Goal: Task Accomplishment & Management: Use online tool/utility

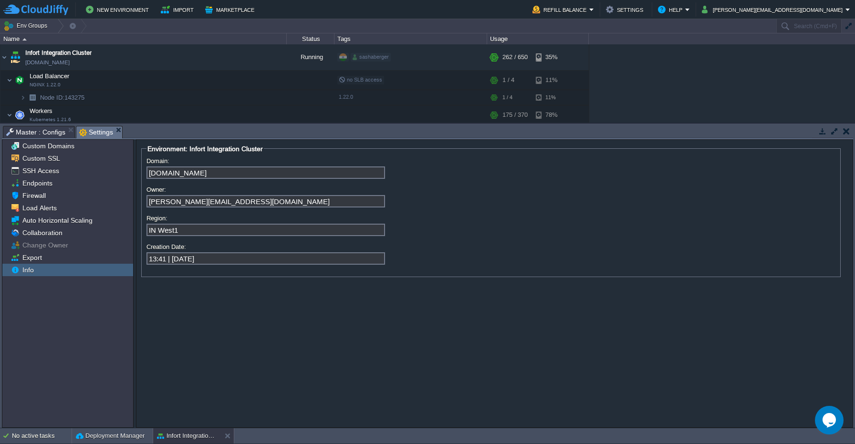
click at [39, 132] on span "Master : Configs" at bounding box center [35, 131] width 59 height 11
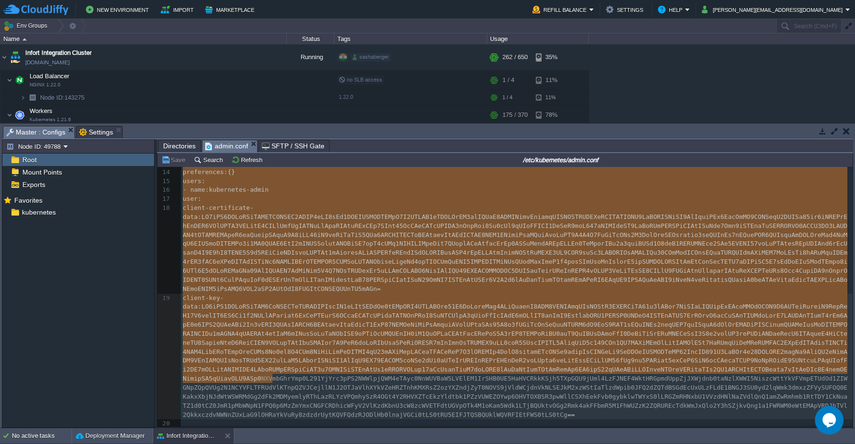
scroll to position [193, 0]
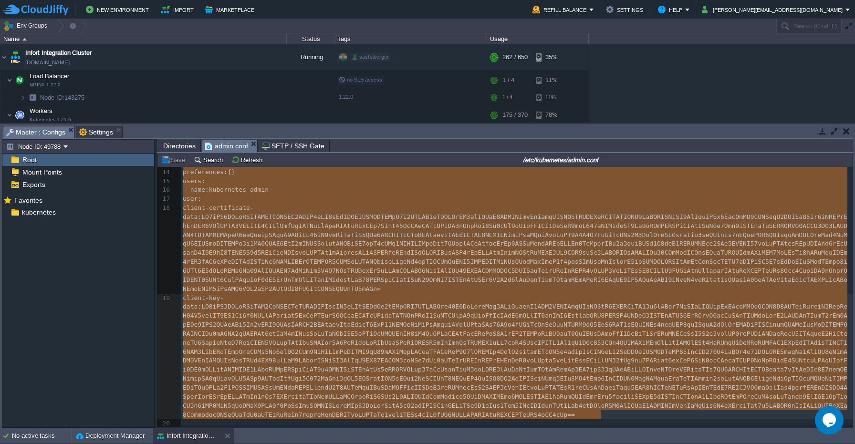
drag, startPoint x: 184, startPoint y: 173, endPoint x: 603, endPoint y: 409, distance: 480.4
type textarea "-"
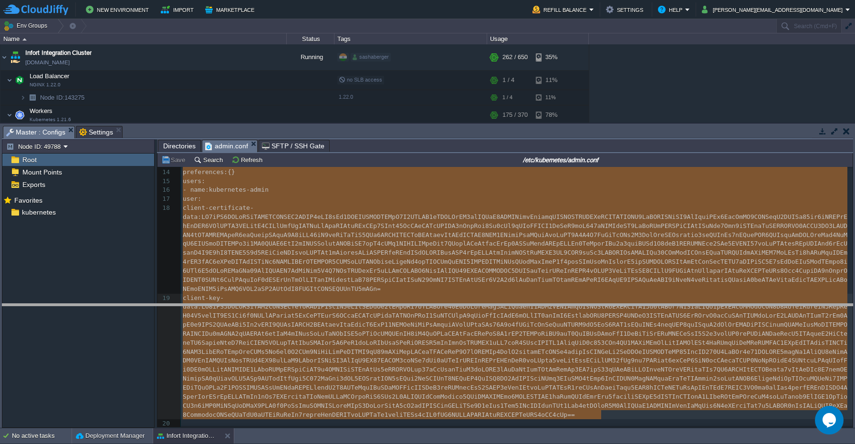
drag, startPoint x: 221, startPoint y: 126, endPoint x: 229, endPoint y: 304, distance: 178.1
click at [229, 304] on body "New Environment Import Marketplace Bonus $0.00 Upgrade Account Refill Balance S…" at bounding box center [427, 222] width 855 height 444
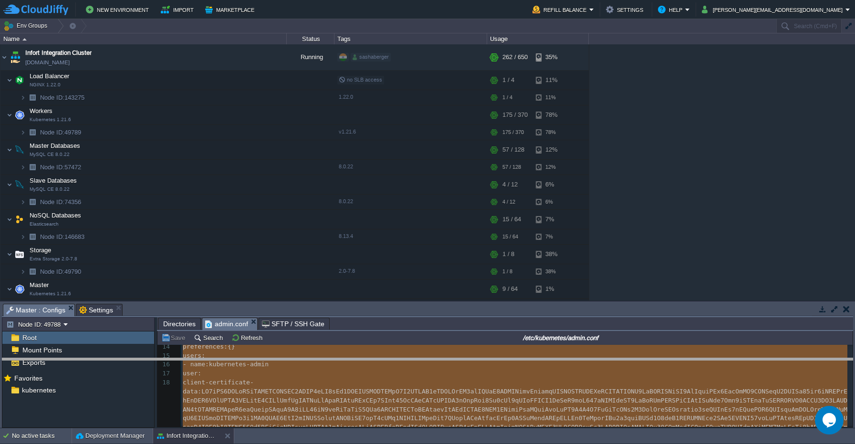
drag, startPoint x: 620, startPoint y: 304, endPoint x: 619, endPoint y: 359, distance: 54.9
click at [619, 359] on body "New Environment Import Marketplace Bonus $0.00 Upgrade Account Refill Balance S…" at bounding box center [427, 222] width 855 height 444
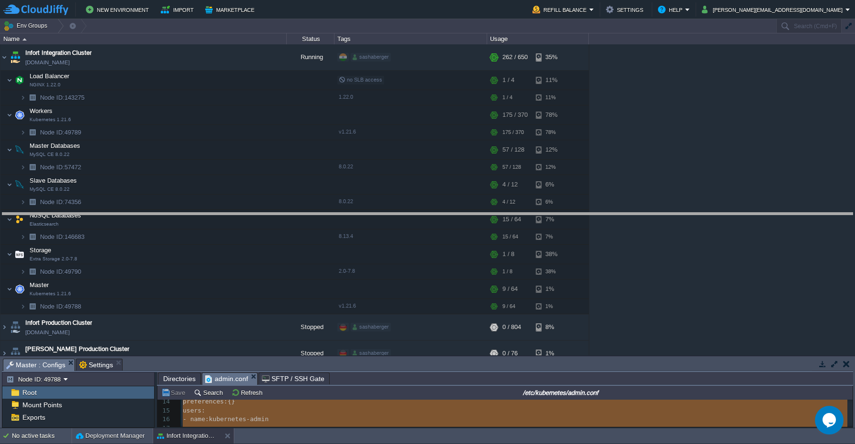
drag, startPoint x: 285, startPoint y: 361, endPoint x: 307, endPoint y: 200, distance: 161.7
click at [307, 200] on body "New Environment Import Marketplace Bonus $0.00 Upgrade Account Refill Balance S…" at bounding box center [427, 222] width 855 height 444
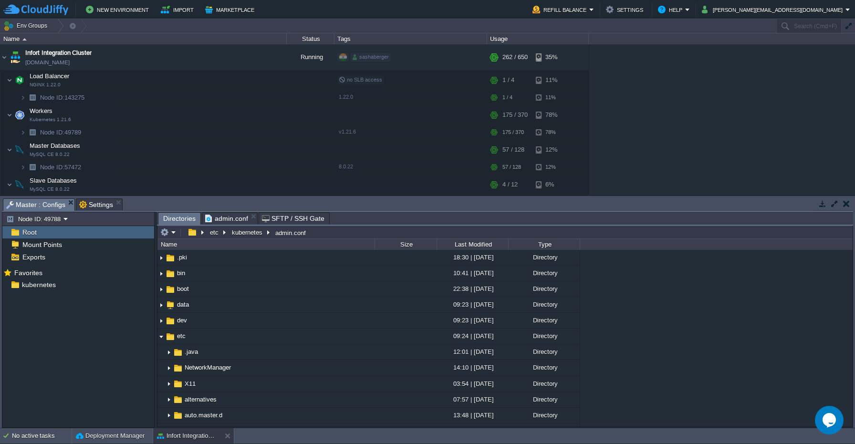
click at [181, 219] on span "Directories" at bounding box center [179, 219] width 32 height 12
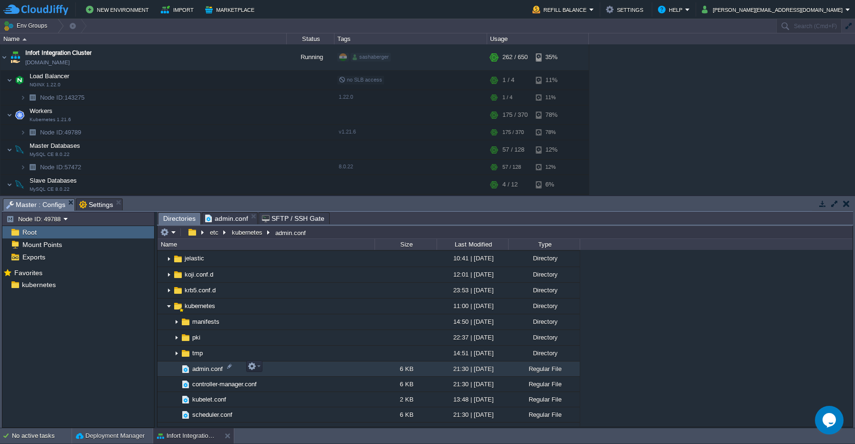
scroll to position [620, 0]
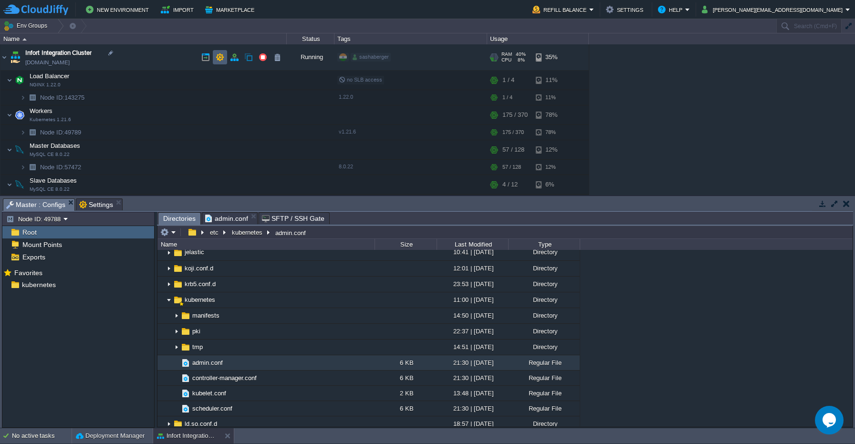
click at [220, 55] on button "button" at bounding box center [220, 57] width 9 height 9
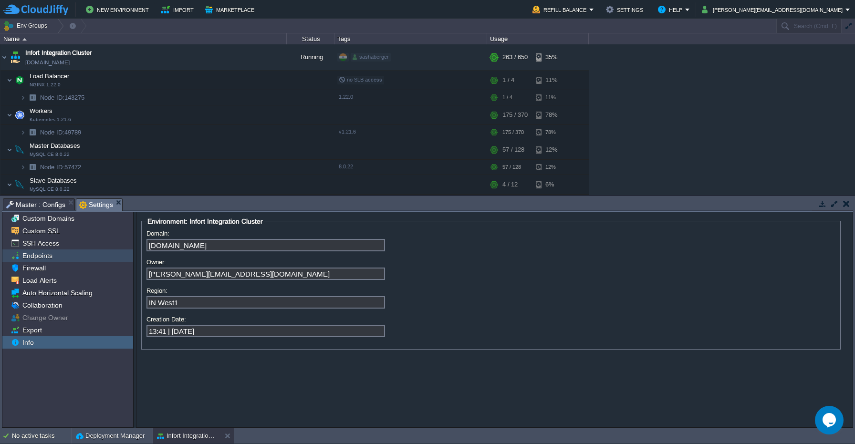
click at [52, 258] on span "Endpoints" at bounding box center [37, 255] width 33 height 9
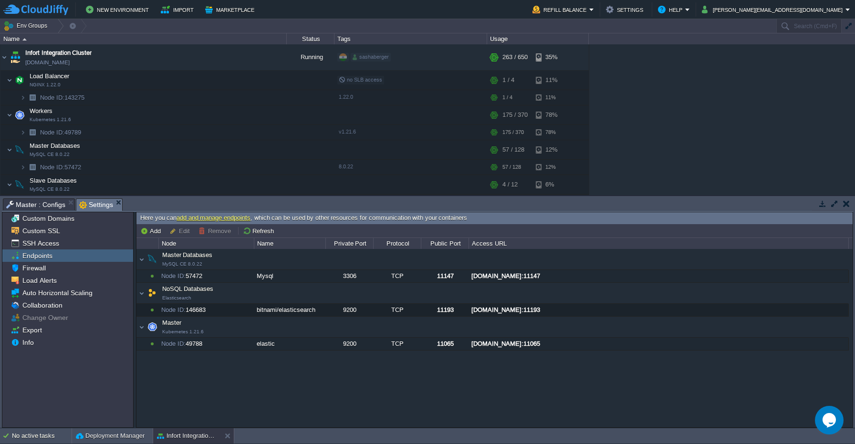
click at [275, 389] on div "Master Databases MySQL CE 8.0.22 Master Databases MySQL CE 8.0.22 Node ID: 5747…" at bounding box center [494, 338] width 716 height 178
click at [44, 245] on span "SSH Access" at bounding box center [41, 243] width 40 height 9
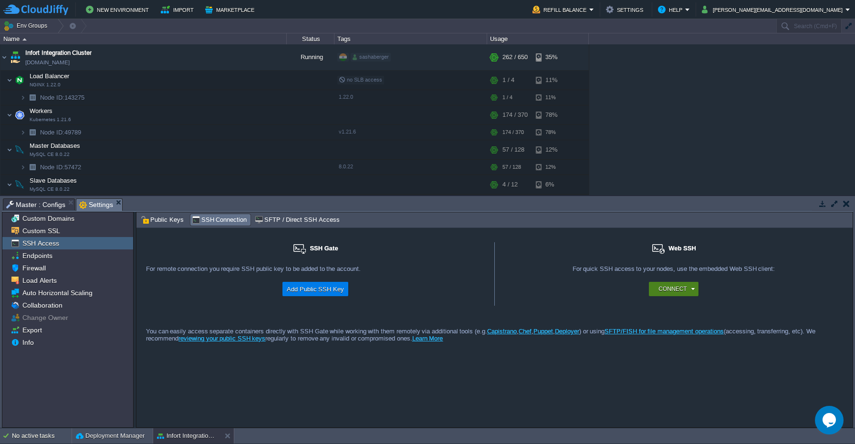
click at [688, 296] on div "Connect" at bounding box center [675, 289] width 38 height 14
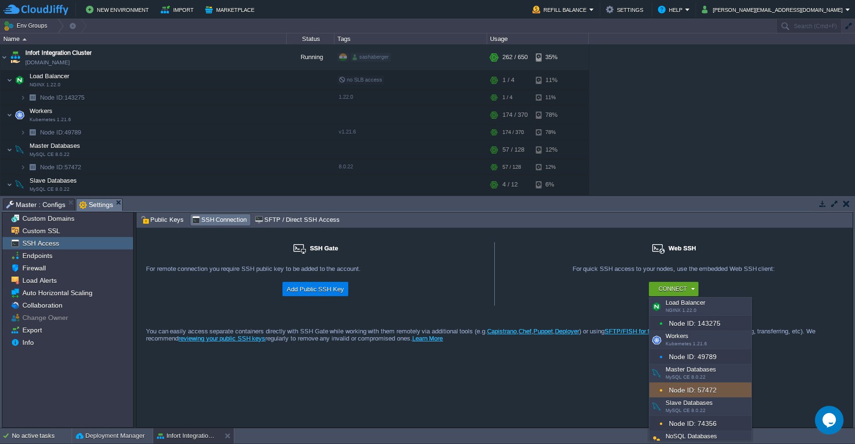
scroll to position [91, 0]
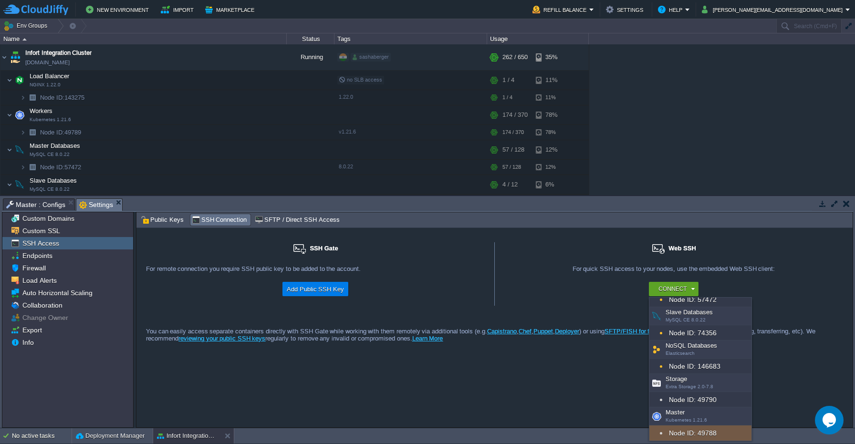
click at [680, 430] on div "Node ID: 49788" at bounding box center [700, 433] width 102 height 15
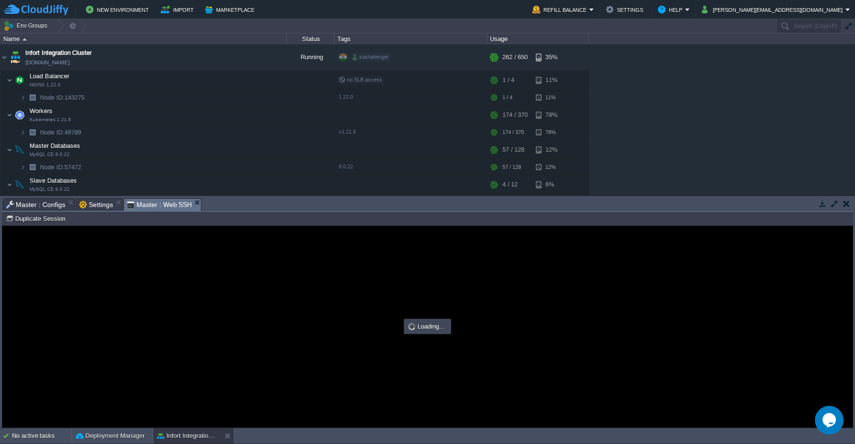
scroll to position [0, 0]
type input "#000000"
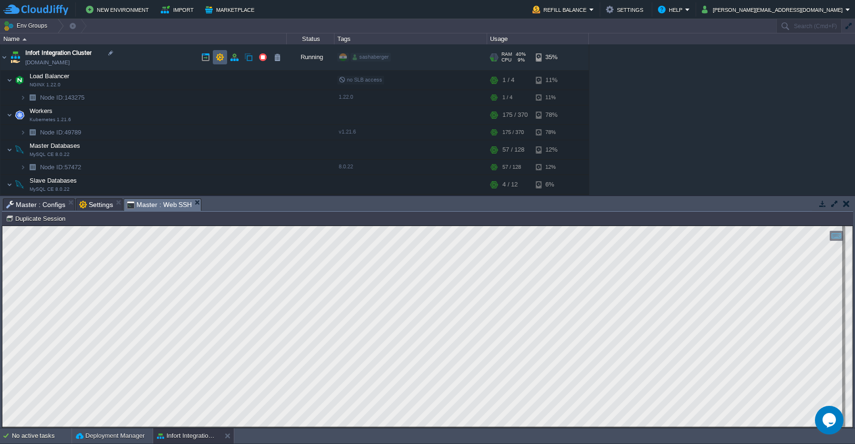
click at [219, 59] on button "button" at bounding box center [220, 57] width 9 height 9
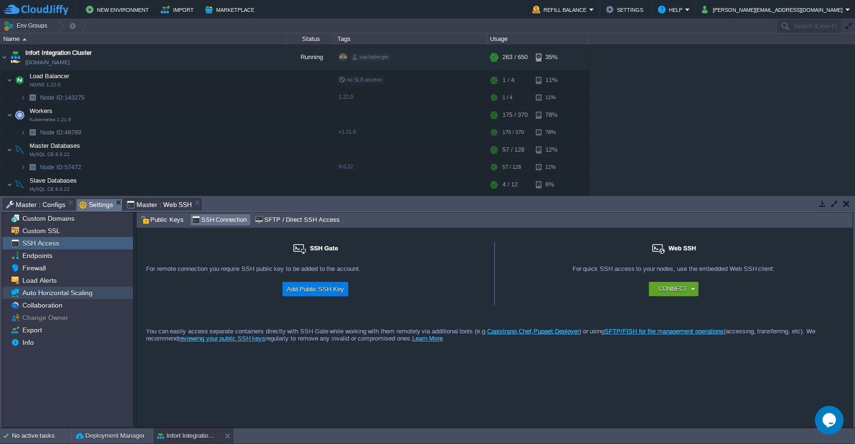
click at [59, 295] on span "Auto Horizontal Scaling" at bounding box center [57, 293] width 73 height 9
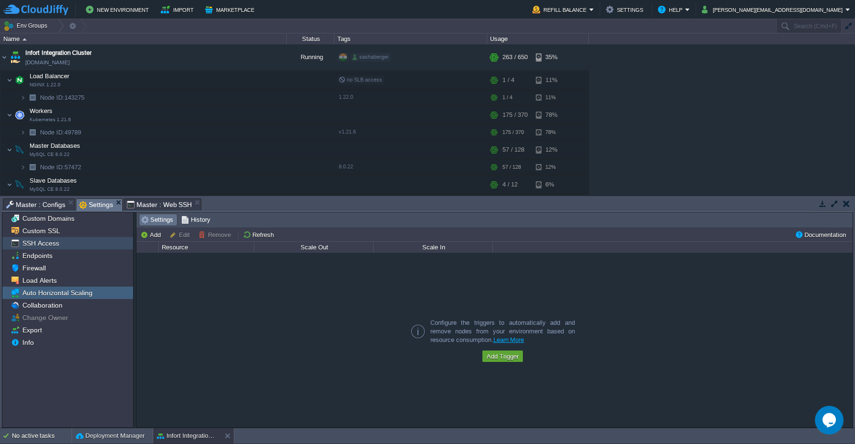
click at [52, 246] on span "SSH Access" at bounding box center [41, 243] width 40 height 9
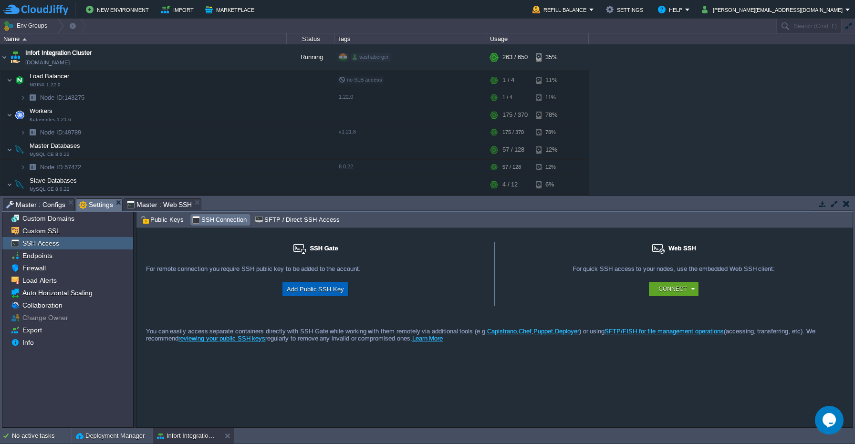
click at [299, 292] on button "Add Public SSH Key" at bounding box center [315, 288] width 63 height 11
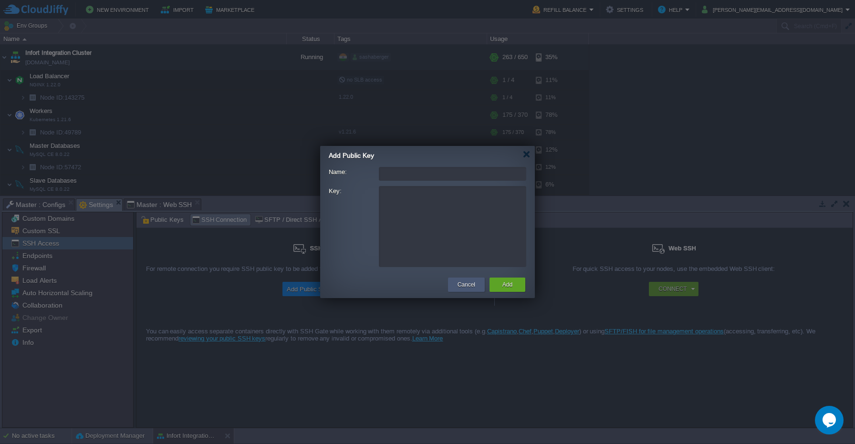
click at [463, 281] on button "Cancel" at bounding box center [467, 285] width 18 height 10
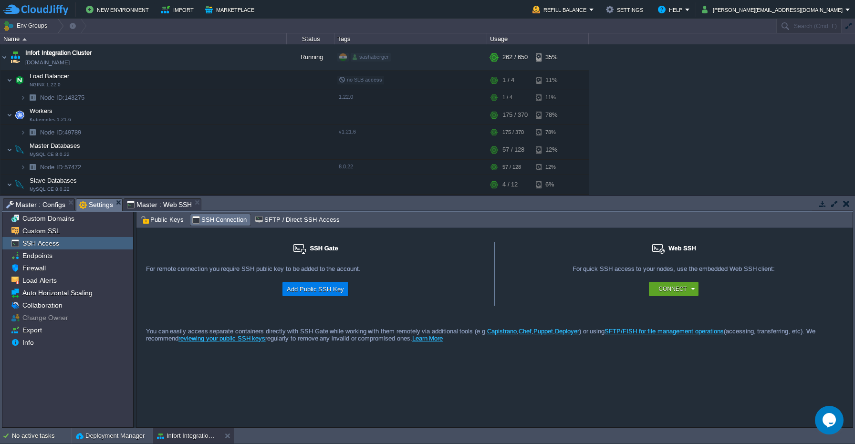
click at [53, 202] on span "Master : Configs" at bounding box center [35, 204] width 59 height 11
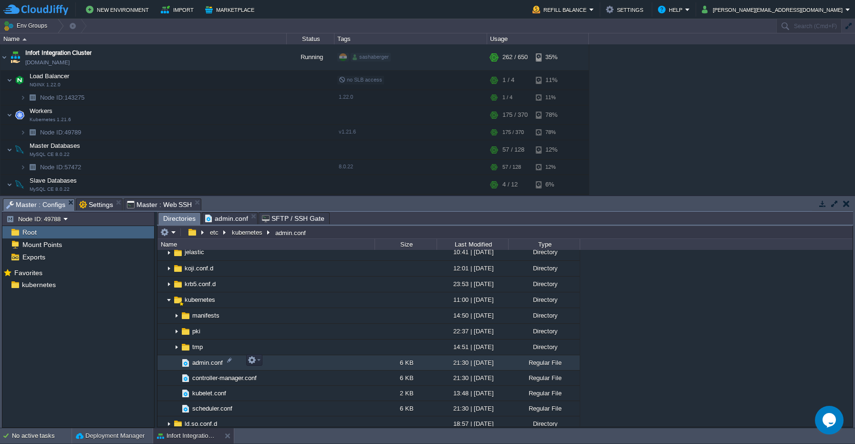
click at [196, 361] on span "admin.conf" at bounding box center [207, 363] width 33 height 8
click at [206, 362] on span "admin.conf" at bounding box center [207, 363] width 33 height 8
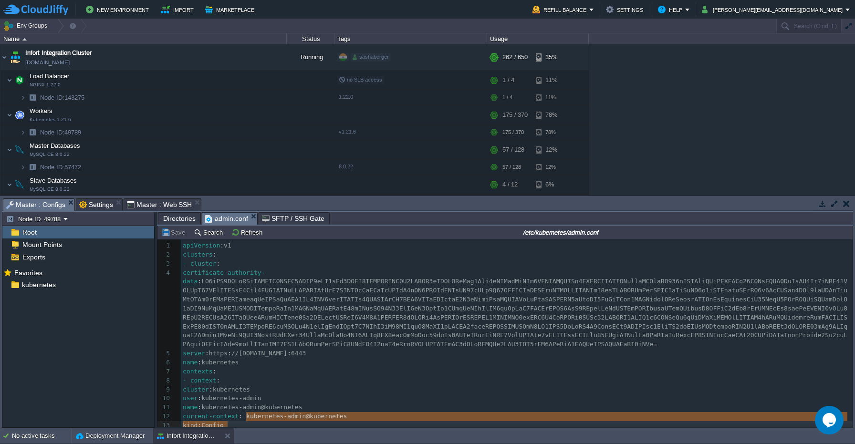
scroll to position [3, 0]
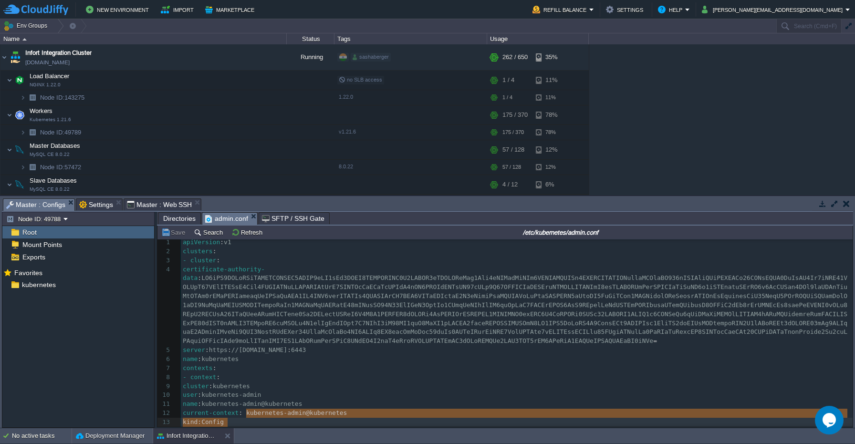
type textarea "kubernetes-admin@kubernetes"
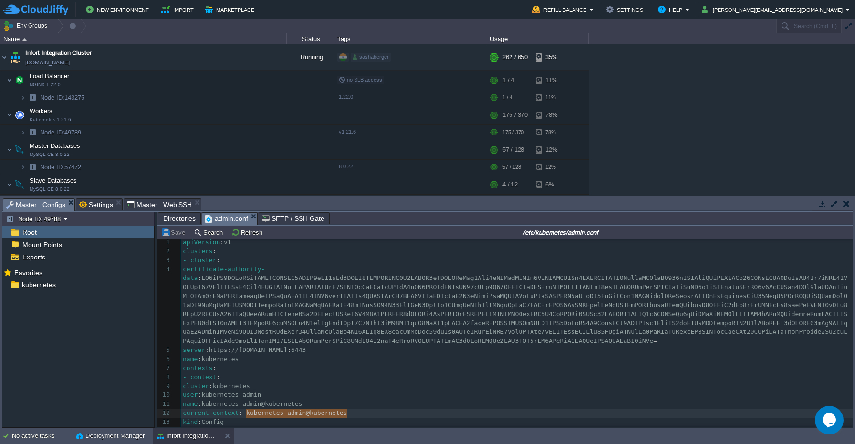
drag, startPoint x: 247, startPoint y: 417, endPoint x: 350, endPoint y: 415, distance: 103.6
click at [35, 236] on span "Root" at bounding box center [30, 232] width 18 height 9
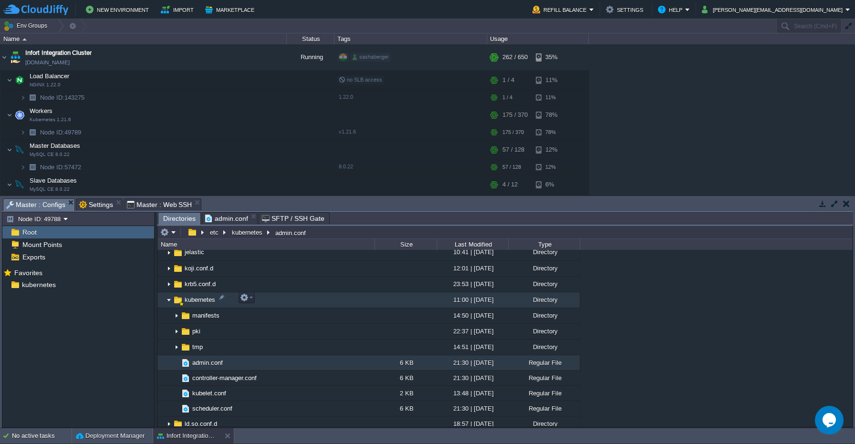
click at [168, 301] on img at bounding box center [169, 300] width 8 height 15
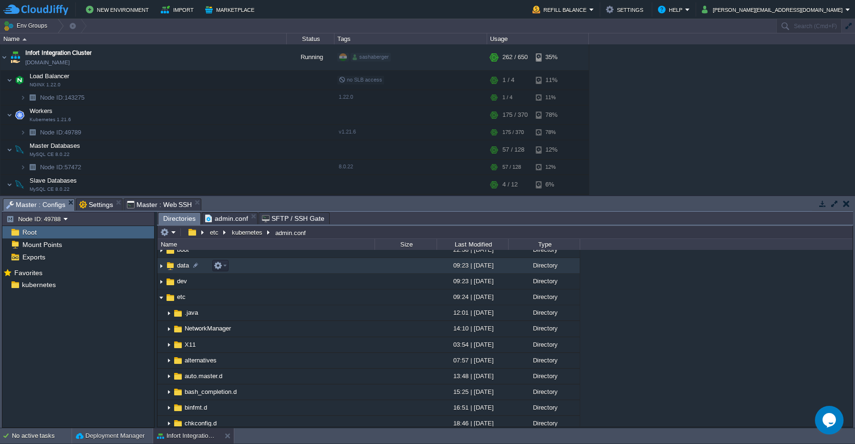
scroll to position [0, 0]
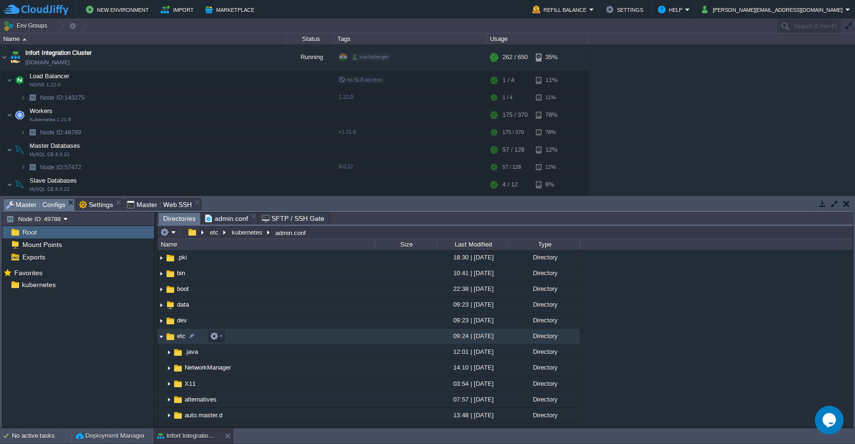
click at [161, 336] on img at bounding box center [161, 336] width 8 height 15
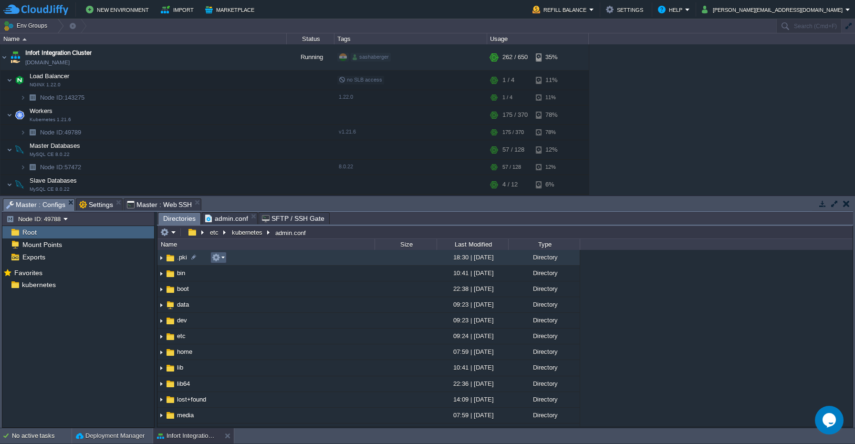
click at [223, 258] on em at bounding box center [218, 257] width 13 height 9
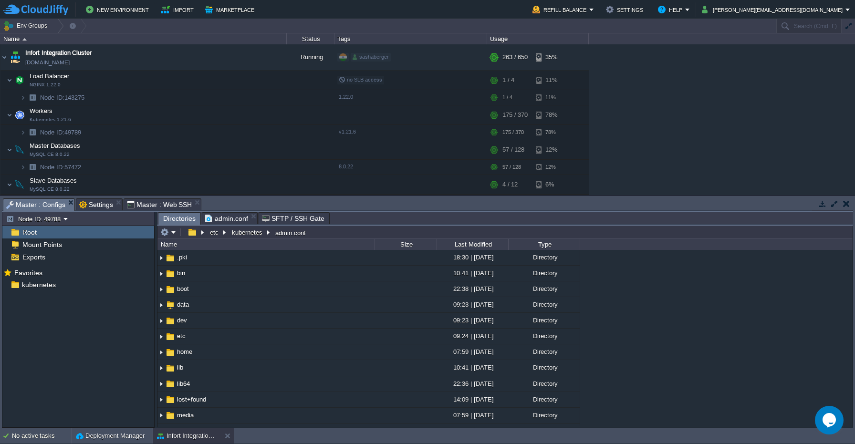
click at [658, 143] on div "Infort Integration Cluster [DOMAIN_NAME] Running sashaberger + Add to Env Group…" at bounding box center [427, 119] width 855 height 151
click at [225, 8] on button "Marketplace" at bounding box center [231, 9] width 52 height 11
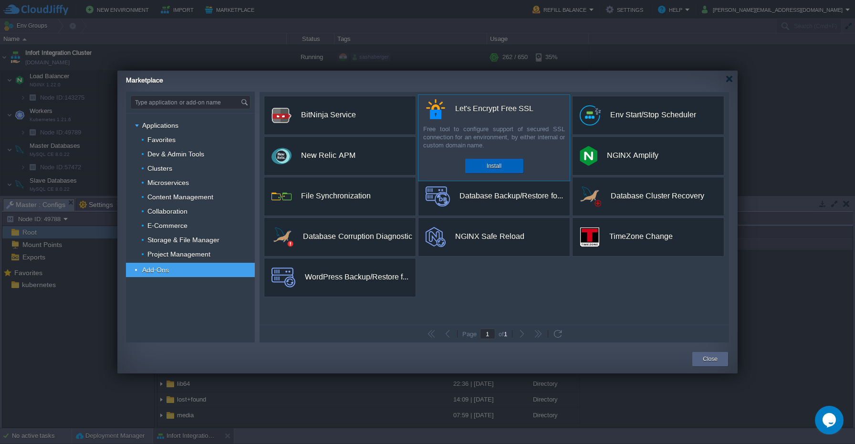
click at [479, 166] on div "Install" at bounding box center [494, 166] width 44 height 14
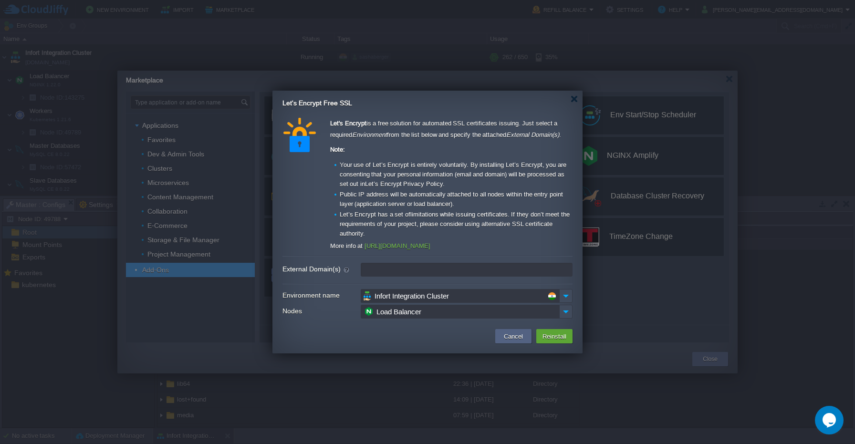
click at [433, 265] on input "External Domain(s)" at bounding box center [467, 270] width 212 height 14
click at [574, 98] on div at bounding box center [574, 98] width 7 height 7
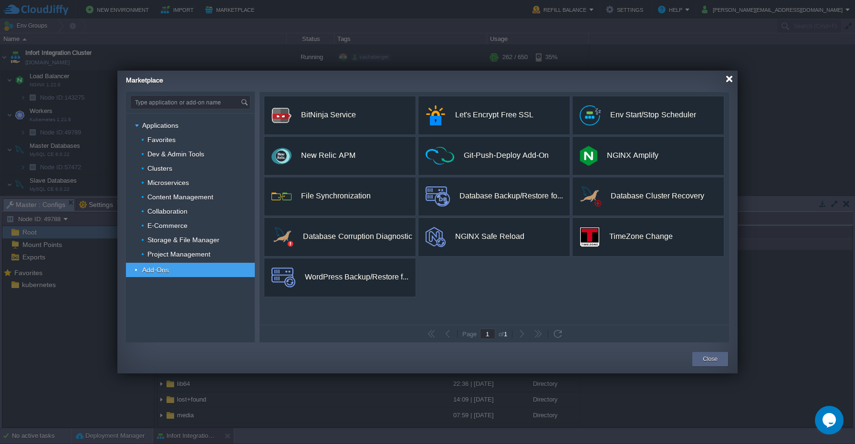
click at [729, 80] on div at bounding box center [729, 78] width 7 height 7
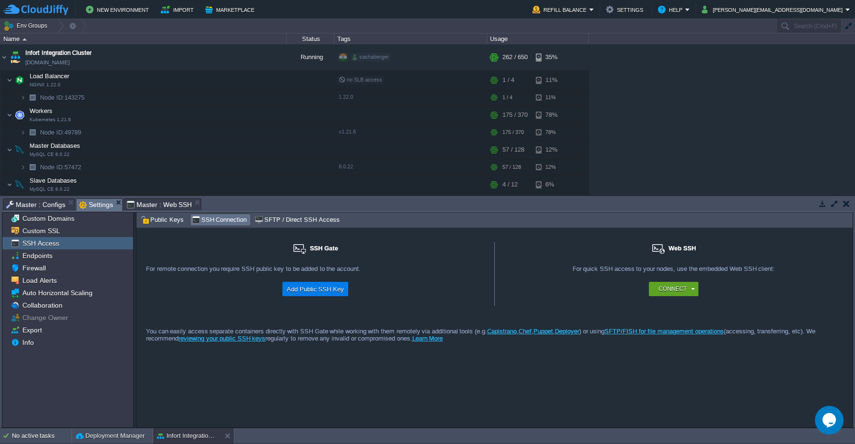
click at [92, 202] on span "Settings" at bounding box center [96, 205] width 34 height 12
click at [79, 227] on div "Custom SSL" at bounding box center [67, 231] width 131 height 12
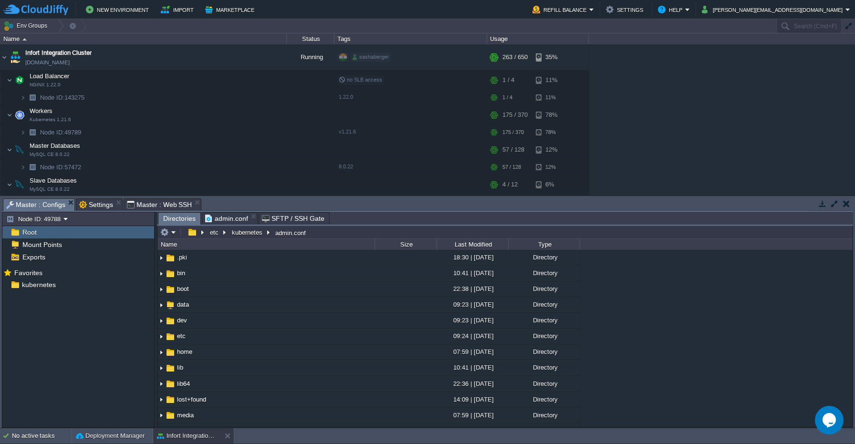
click at [37, 203] on span "Master : Configs" at bounding box center [35, 205] width 59 height 12
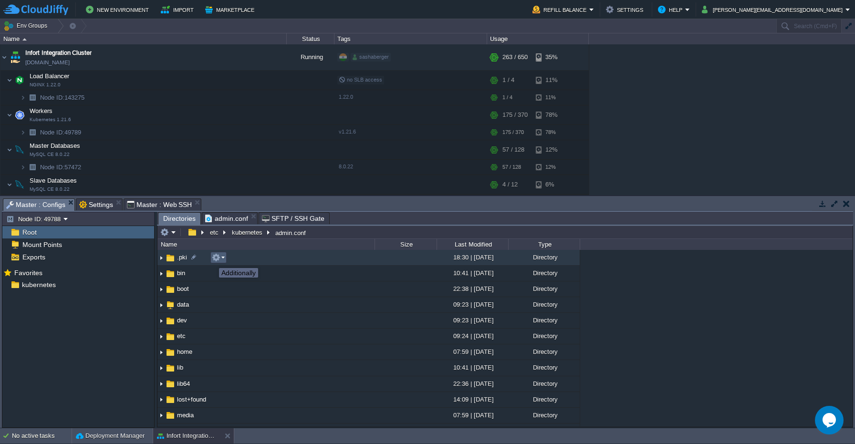
click at [219, 260] on button "button" at bounding box center [216, 257] width 9 height 9
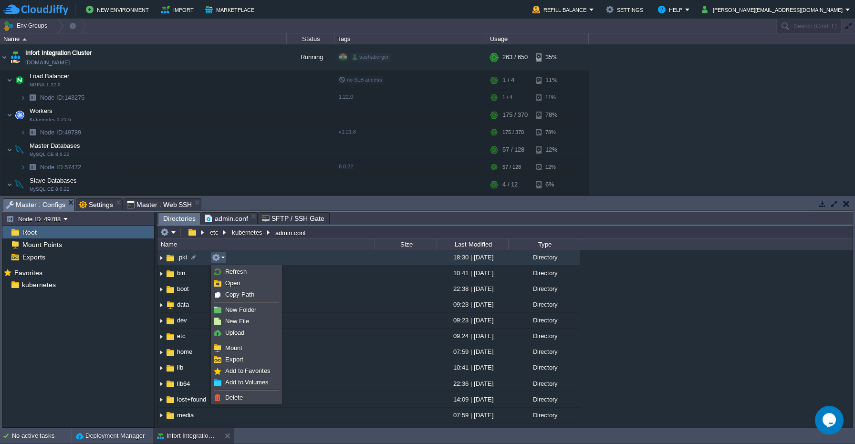
click at [98, 314] on div "Mark the most frequently used files and directories as Favorites to easily acce…" at bounding box center [78, 348] width 152 height 164
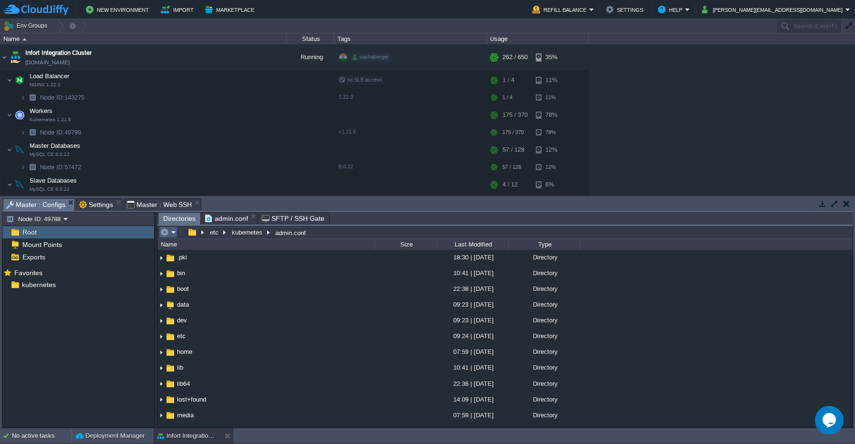
click at [175, 231] on em at bounding box center [168, 232] width 16 height 9
click at [90, 362] on div "Mark the most frequently used files and directories as Favorites to easily acce…" at bounding box center [78, 348] width 152 height 164
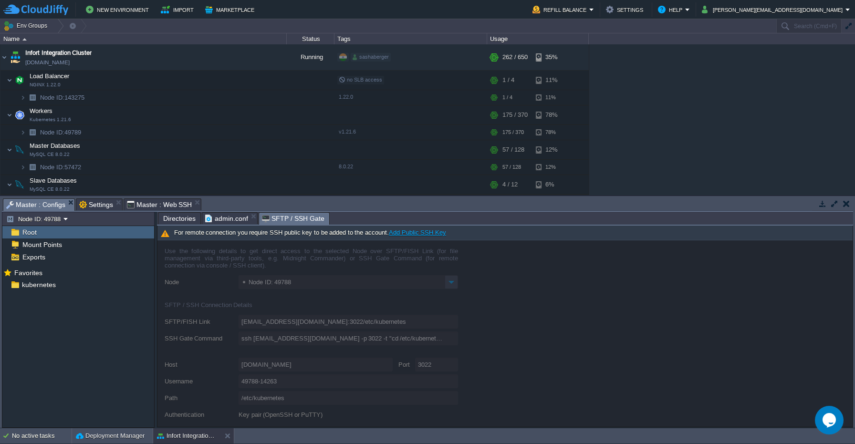
click at [284, 220] on span "SFTP / SSH Gate" at bounding box center [293, 219] width 62 height 12
click at [269, 219] on span "SFTP / SSH Gate" at bounding box center [293, 219] width 62 height 12
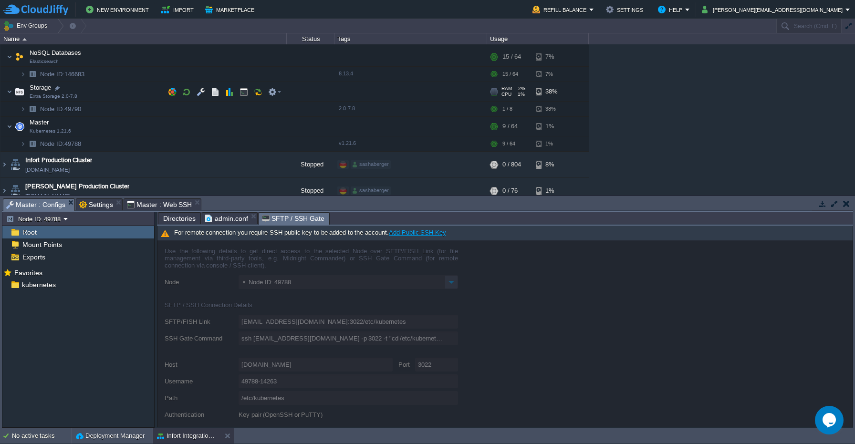
scroll to position [156, 0]
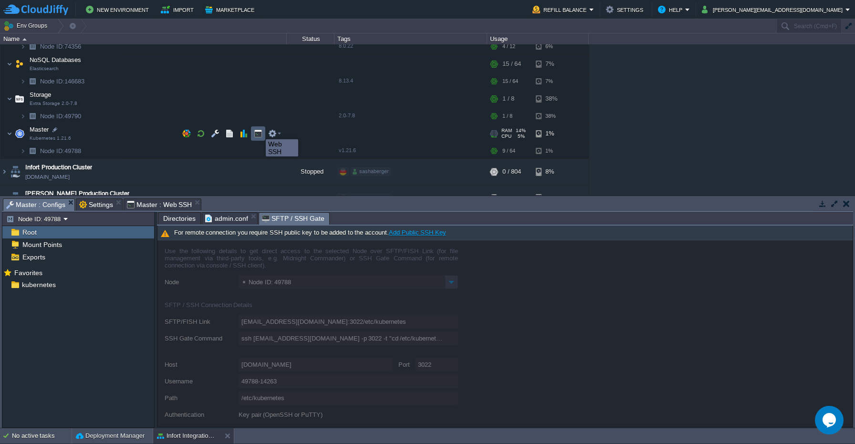
click at [259, 131] on button "button" at bounding box center [258, 133] width 9 height 9
click at [47, 204] on span "Master : Configs" at bounding box center [35, 205] width 59 height 12
click at [52, 229] on div "Root" at bounding box center [78, 232] width 152 height 12
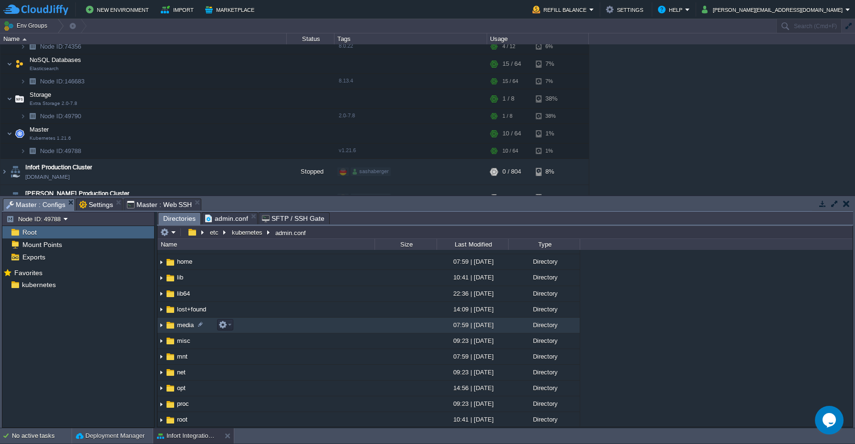
scroll to position [111, 0]
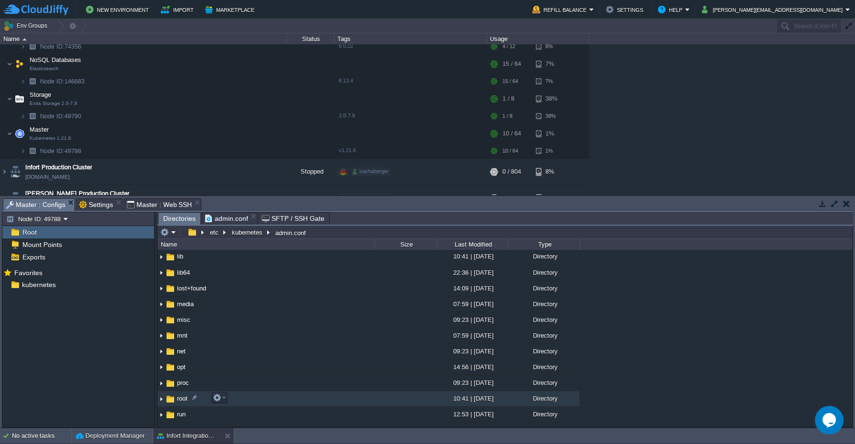
click at [161, 397] on img at bounding box center [161, 399] width 8 height 15
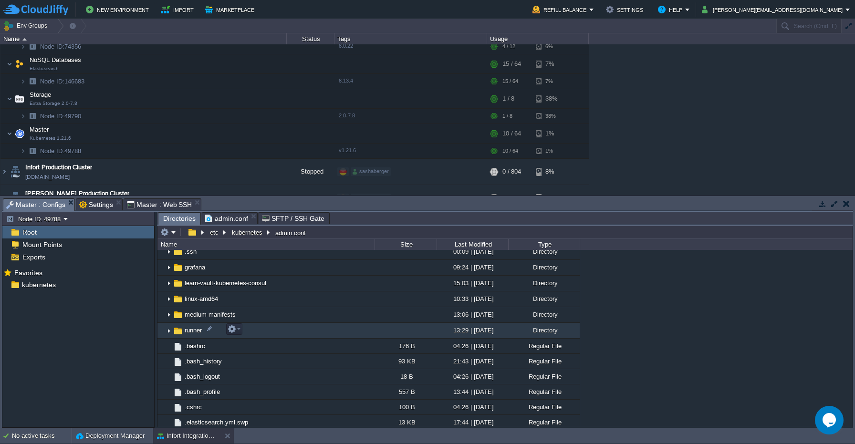
scroll to position [415, 0]
click at [168, 333] on img at bounding box center [169, 331] width 8 height 15
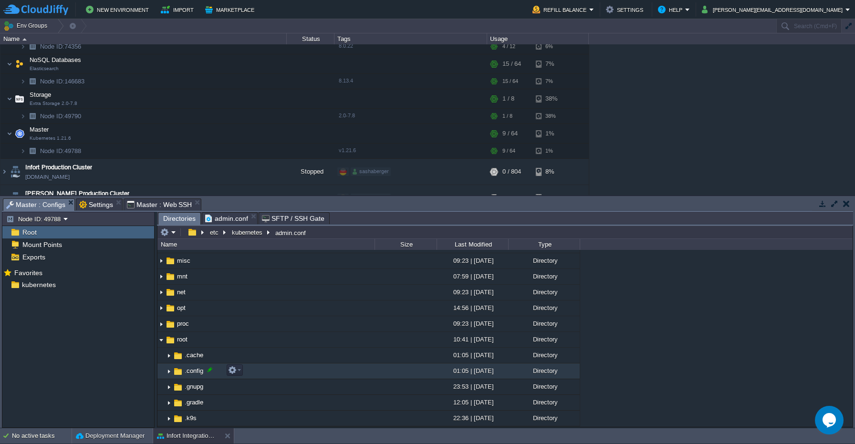
scroll to position [170, 0]
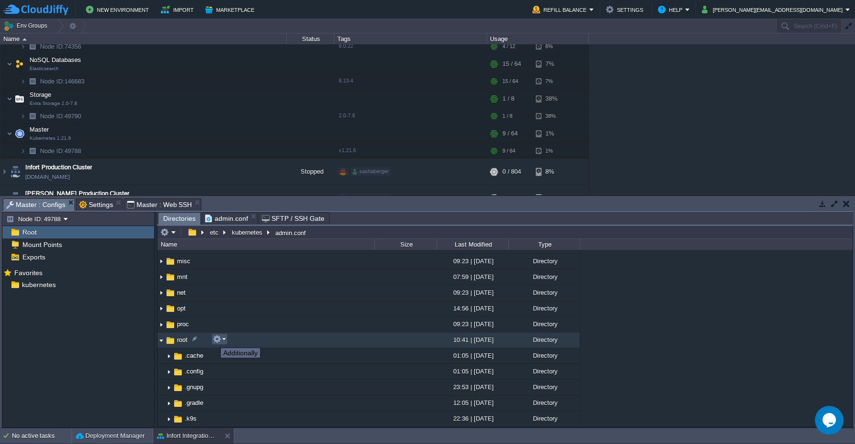
click at [215, 340] on button "button" at bounding box center [217, 339] width 9 height 9
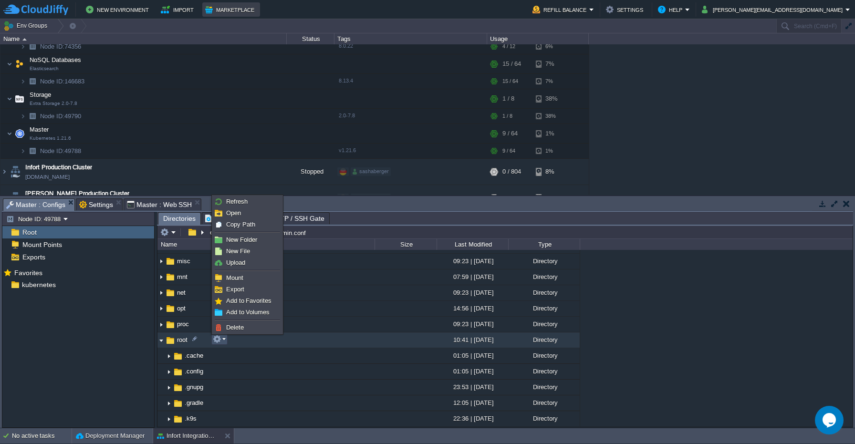
click at [243, 7] on button "Marketplace" at bounding box center [231, 9] width 52 height 11
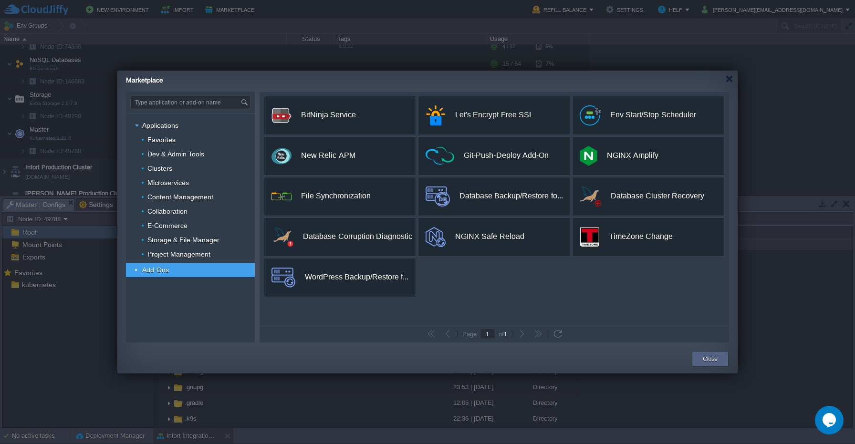
click at [514, 292] on div "custom BitNinja Service BitNinja All-in-One Server Protection Install custom Le…" at bounding box center [494, 208] width 469 height 233
